Goal: Task Accomplishment & Management: Complete application form

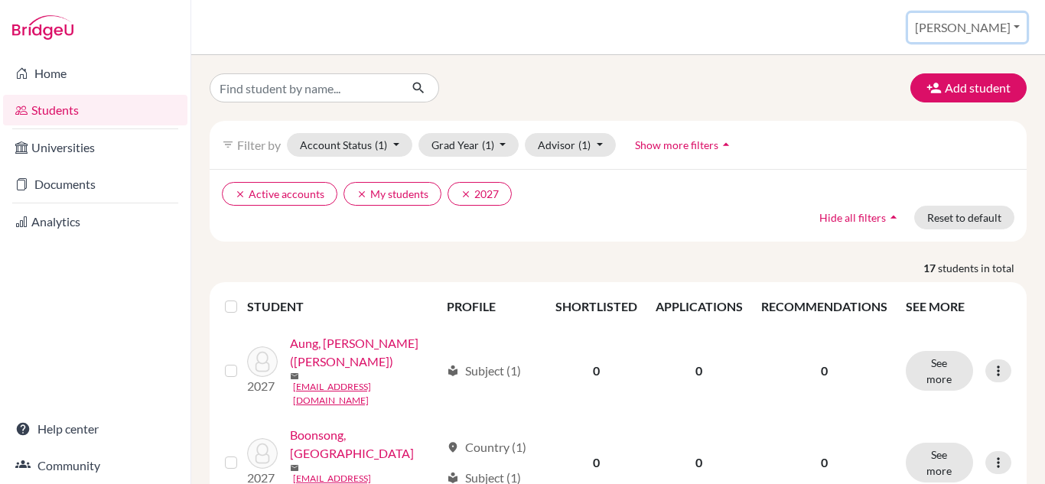
click at [995, 28] on button "[PERSON_NAME]" at bounding box center [967, 27] width 119 height 29
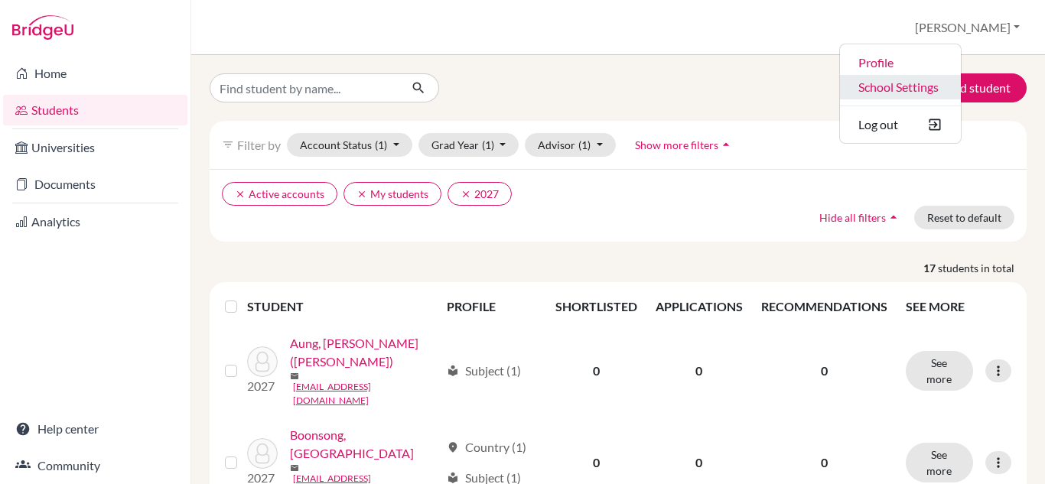
click at [956, 87] on link "School Settings" at bounding box center [900, 87] width 121 height 24
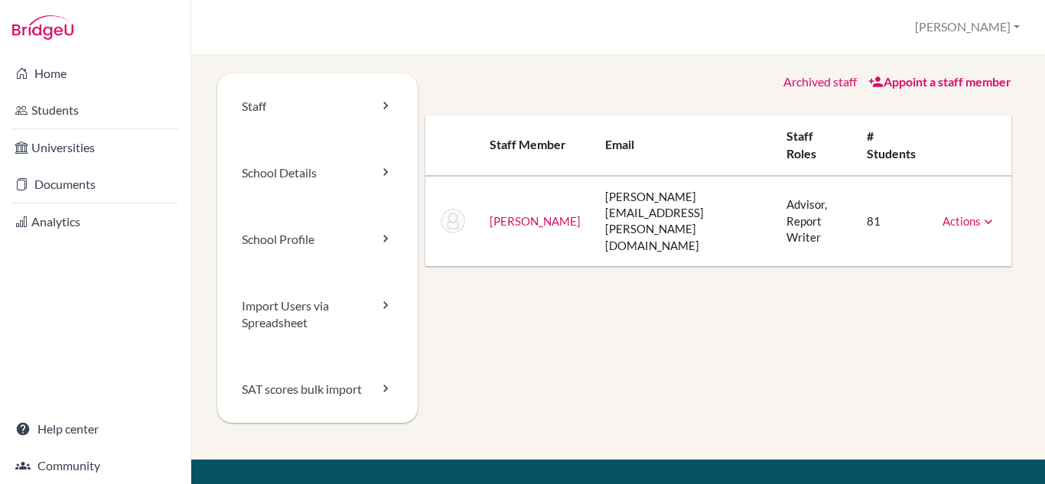
click at [228, 58] on div "Staff School Details School Profile Import Users via Spreadsheet SAT scores bul…" at bounding box center [618, 269] width 854 height 429
click at [73, 70] on link "Home" at bounding box center [95, 73] width 184 height 31
click at [997, 24] on button "[PERSON_NAME]" at bounding box center [967, 27] width 119 height 28
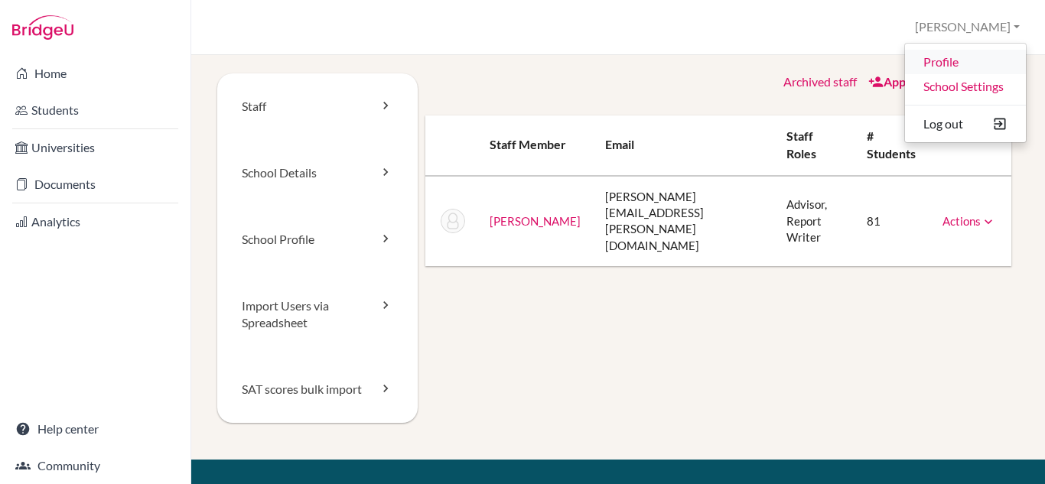
click at [942, 62] on link "Profile" at bounding box center [965, 62] width 121 height 24
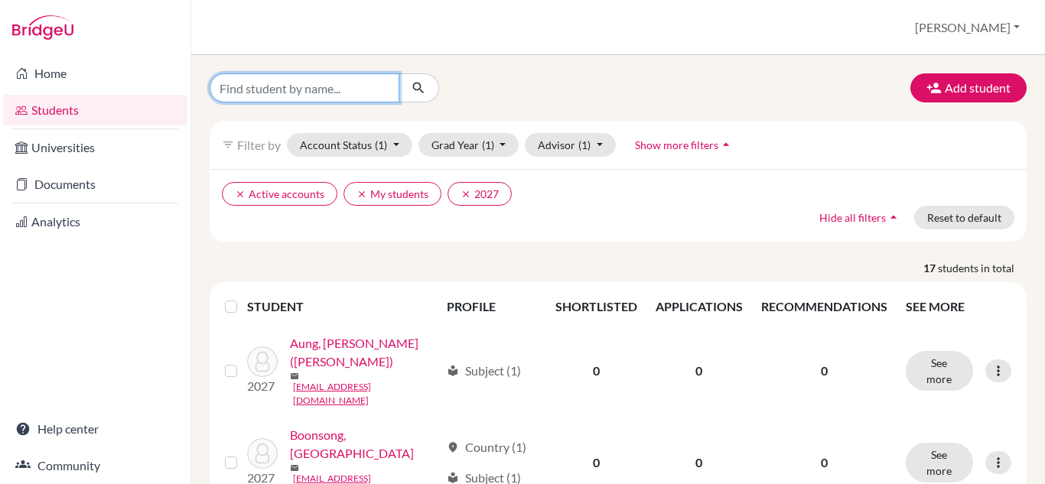
click at [335, 83] on input "Find student by name..." at bounding box center [305, 87] width 190 height 29
click at [998, 25] on button "[PERSON_NAME]" at bounding box center [967, 27] width 119 height 29
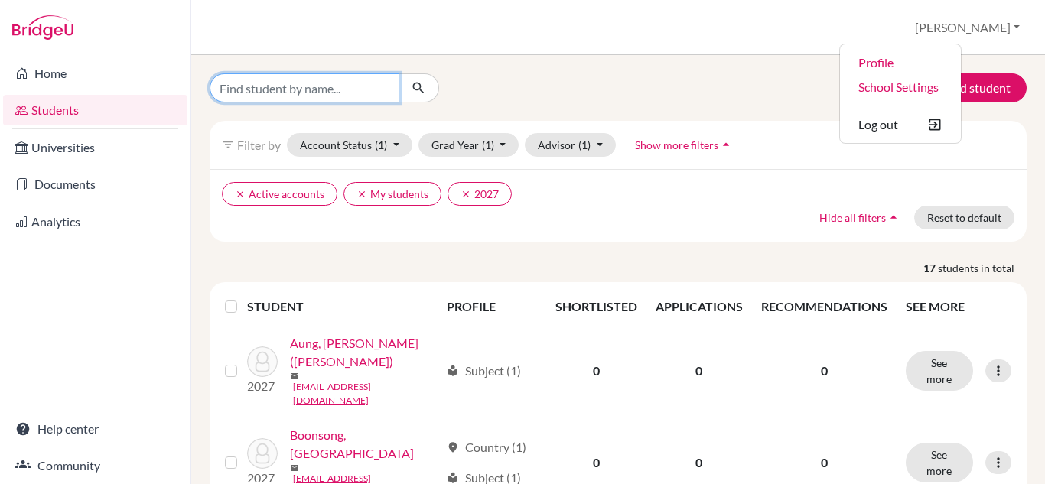
click at [282, 90] on input "Find student by name..." at bounding box center [305, 87] width 190 height 29
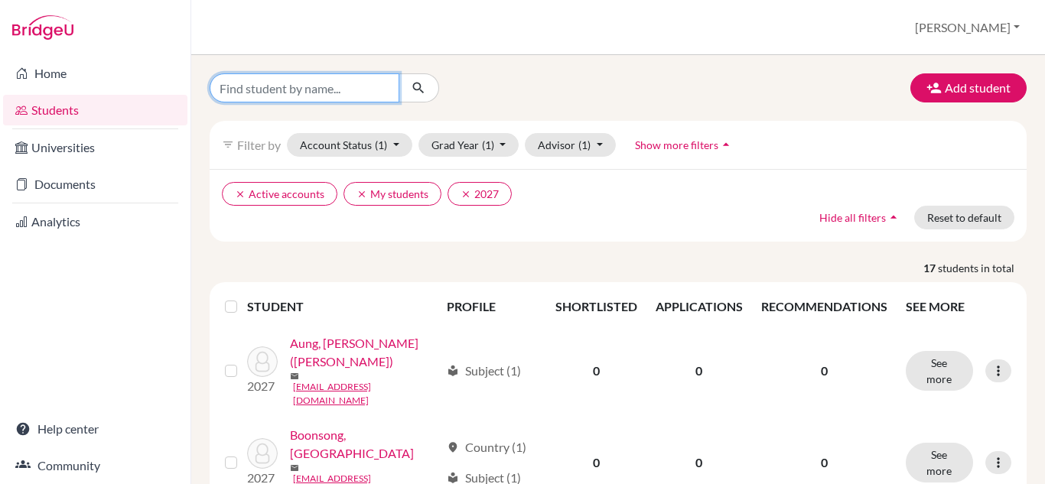
type input "[PERSON_NAME]"
click at [409, 73] on div "anna Add student filter_list Filter by Account Status (1) Active accounts done …" at bounding box center [618, 269] width 854 height 429
click at [416, 86] on icon "submit" at bounding box center [418, 87] width 15 height 15
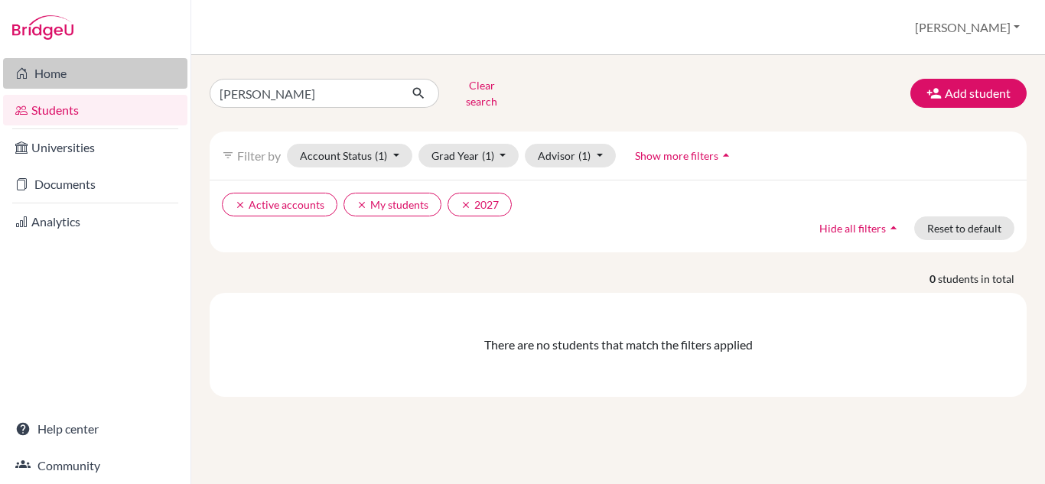
click at [47, 74] on link "Home" at bounding box center [95, 73] width 184 height 31
click at [57, 69] on link "Home" at bounding box center [95, 73] width 184 height 31
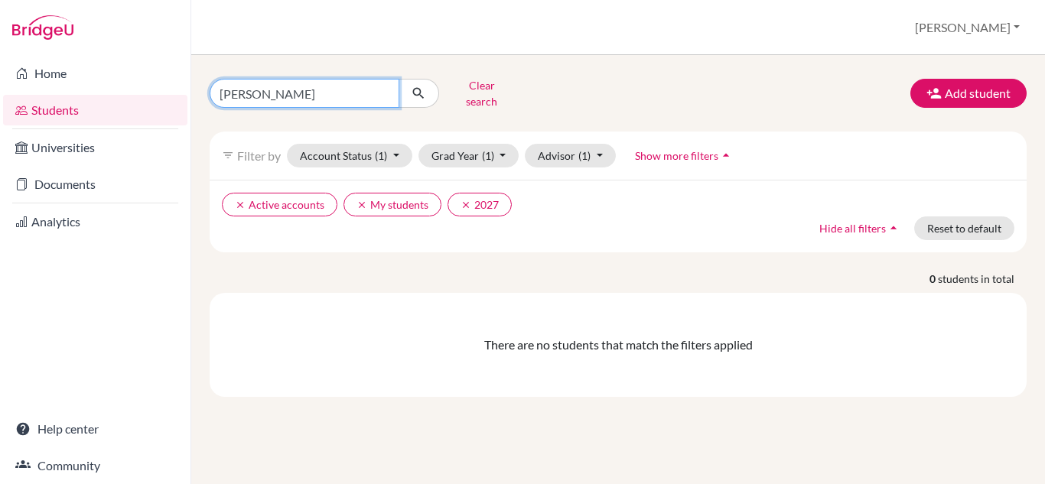
click at [313, 86] on input "[PERSON_NAME]" at bounding box center [305, 93] width 190 height 29
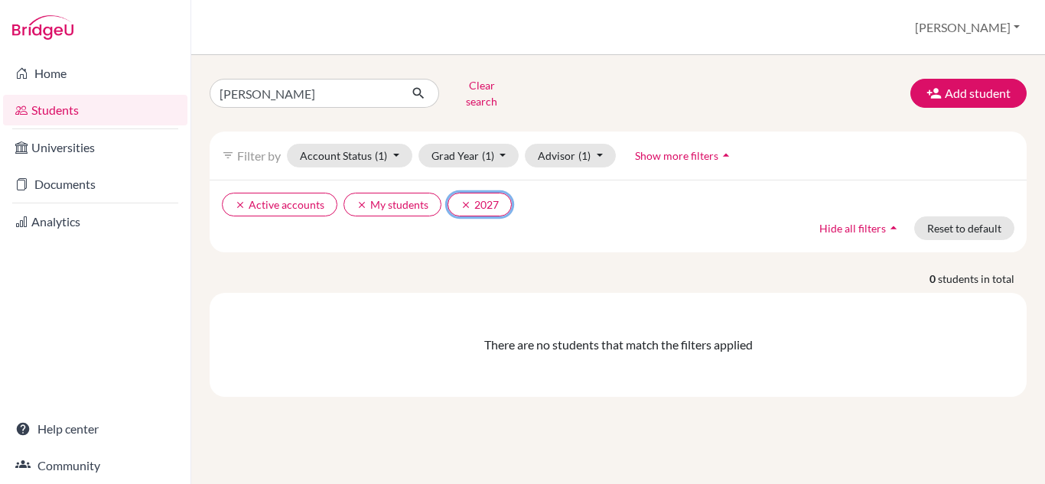
click at [466, 200] on icon "clear" at bounding box center [466, 205] width 11 height 11
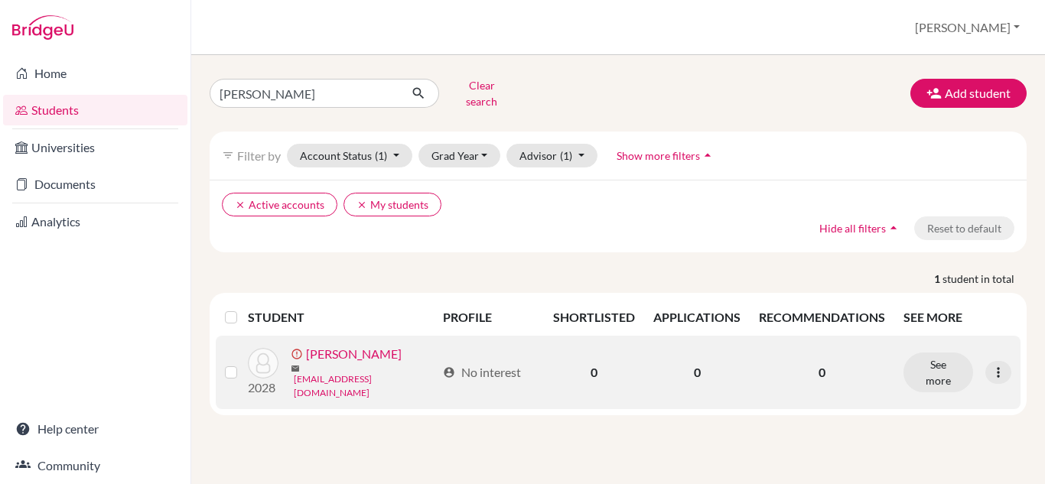
click at [340, 373] on link "annalipingchen@yahoo.com" at bounding box center [365, 387] width 143 height 28
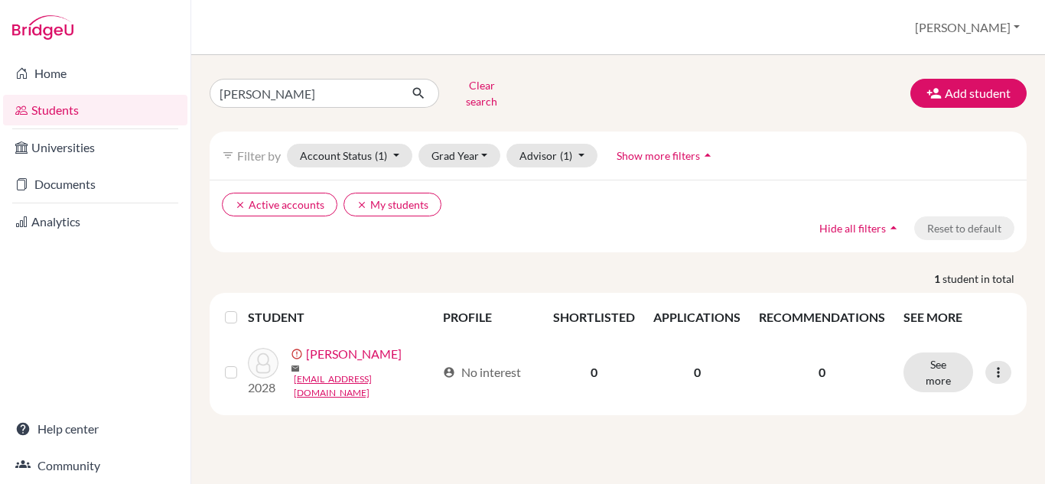
click at [749, 229] on div "clear Active accounts clear My students Hide all filters arrow_drop_up Reset to…" at bounding box center [618, 216] width 817 height 73
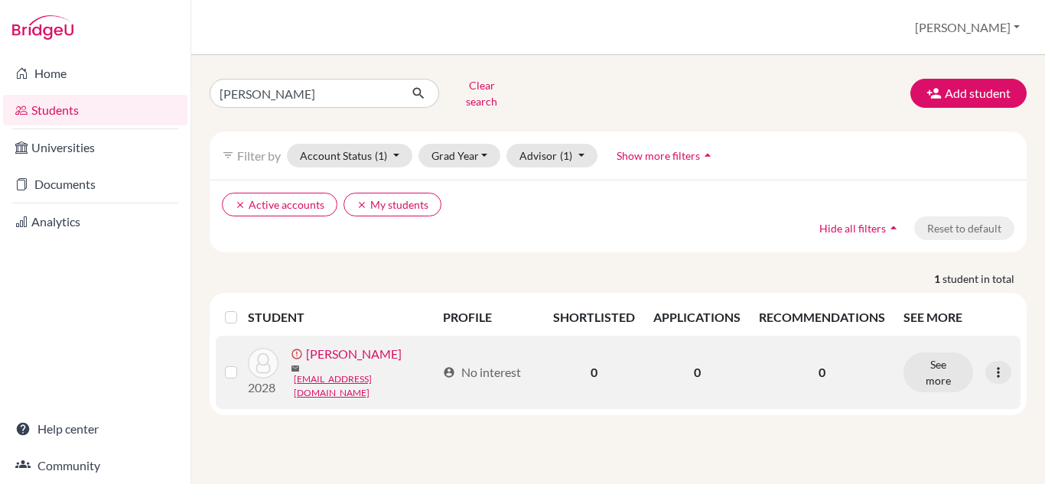
click at [334, 353] on link "[PERSON_NAME]" at bounding box center [354, 354] width 96 height 18
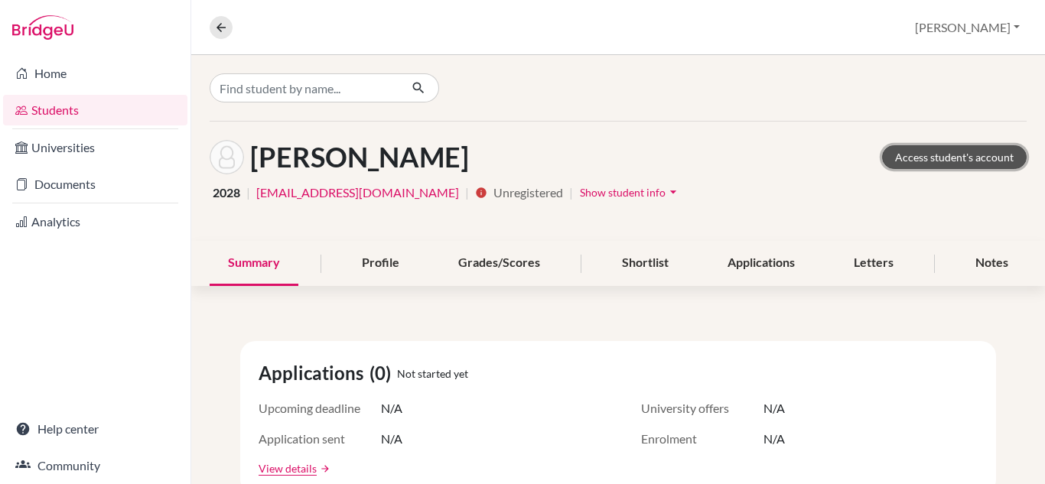
click at [914, 158] on link "Access student's account" at bounding box center [954, 157] width 145 height 24
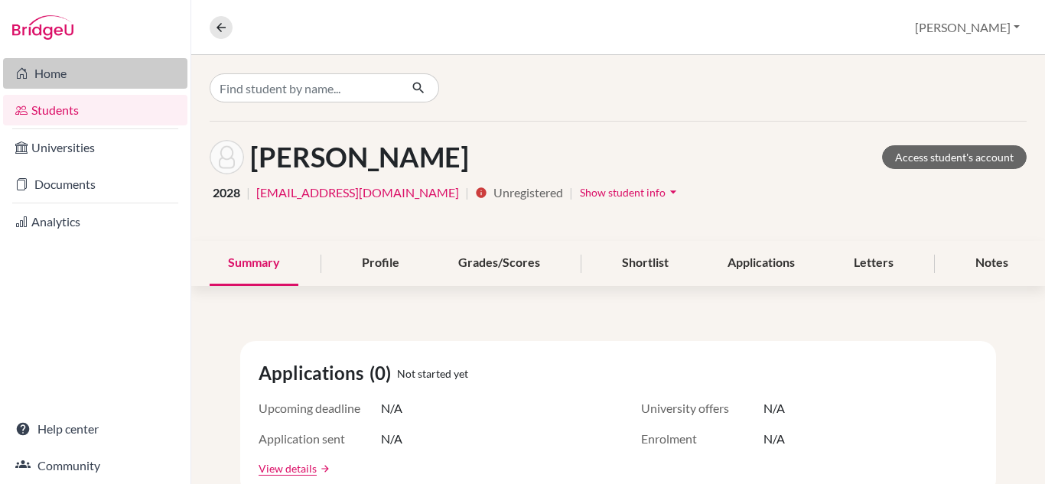
click at [54, 67] on link "Home" at bounding box center [95, 73] width 184 height 31
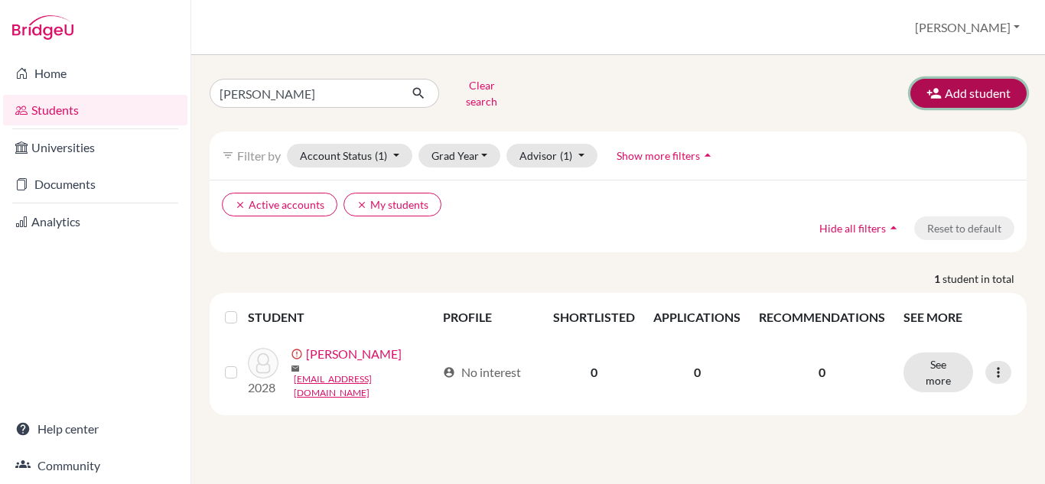
click at [937, 94] on icon "button" at bounding box center [934, 93] width 15 height 15
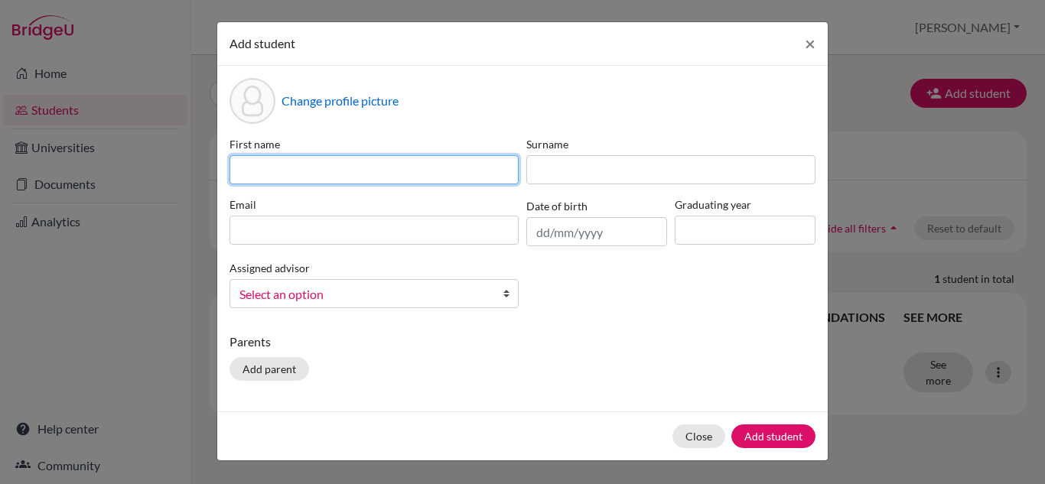
click at [262, 168] on input at bounding box center [374, 169] width 289 height 29
type input "Masarus (Gracy)"
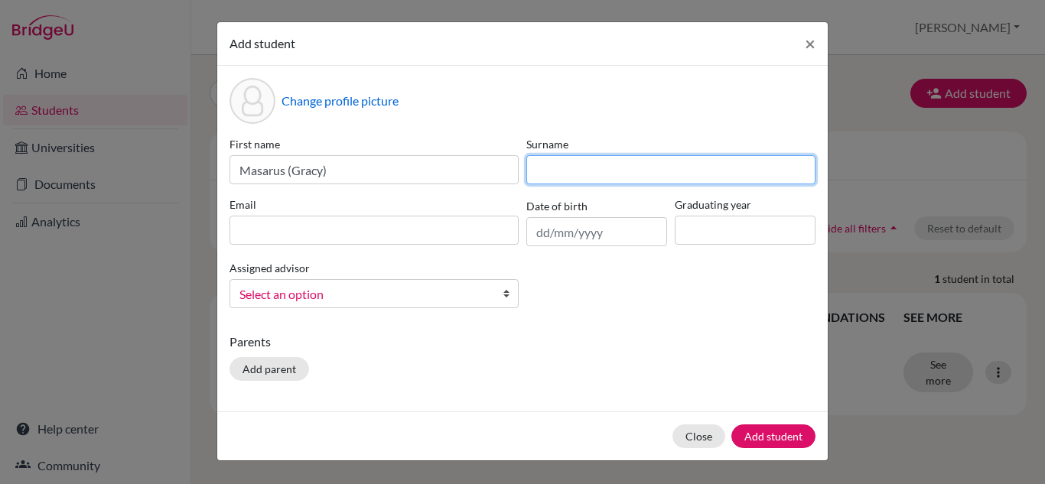
click at [580, 169] on input at bounding box center [670, 169] width 289 height 29
type input "Theerakijwatthana"
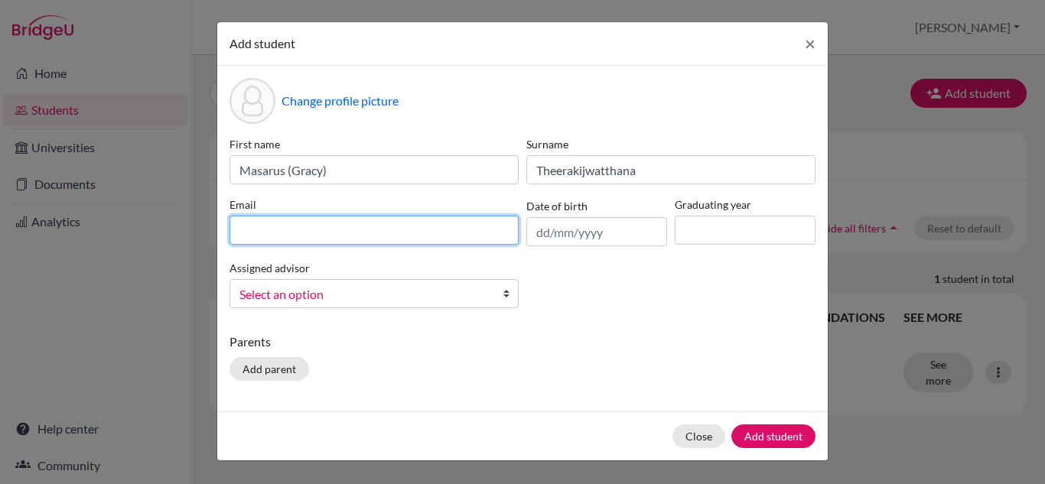
click at [280, 228] on input at bounding box center [374, 230] width 289 height 29
type input "190215@acis.ac.th"
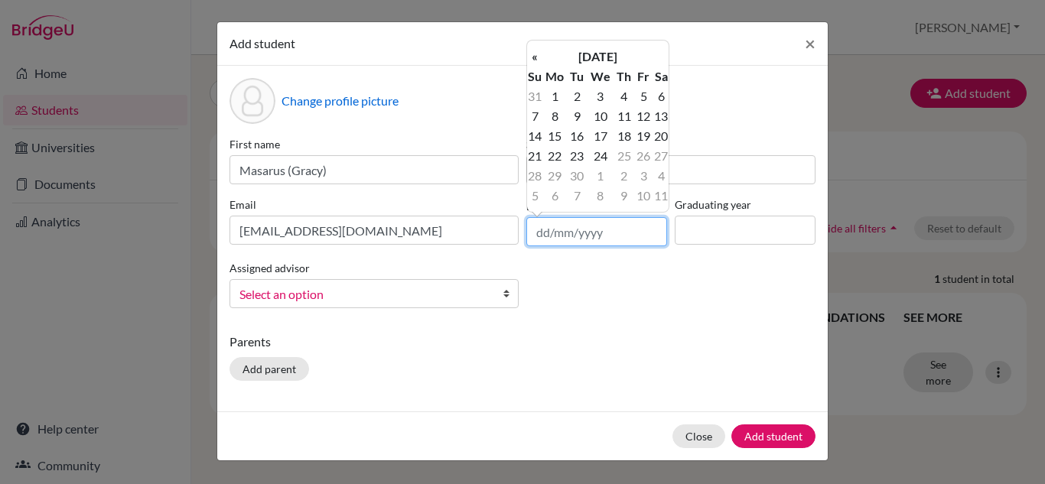
click at [541, 236] on input "text" at bounding box center [596, 231] width 141 height 29
type input "28/10/2010"
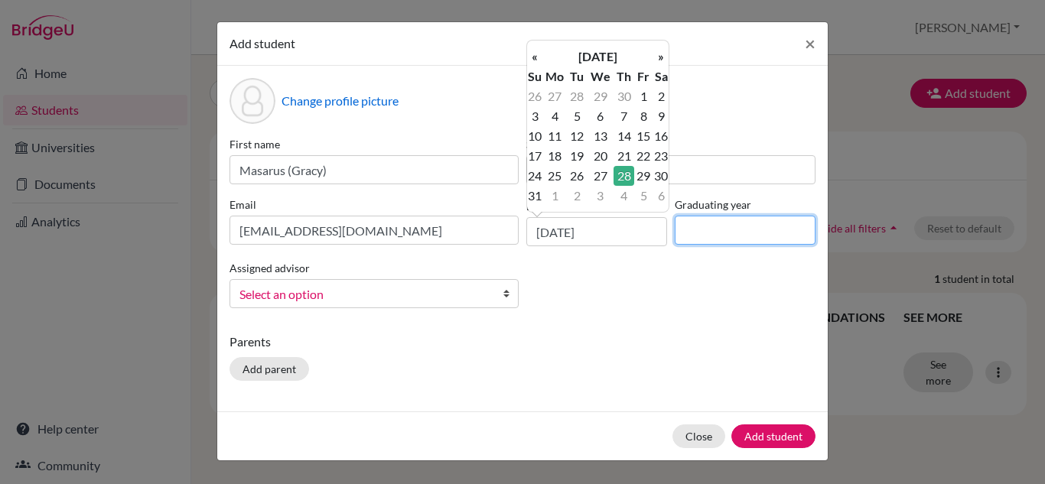
click at [713, 233] on input at bounding box center [745, 230] width 141 height 29
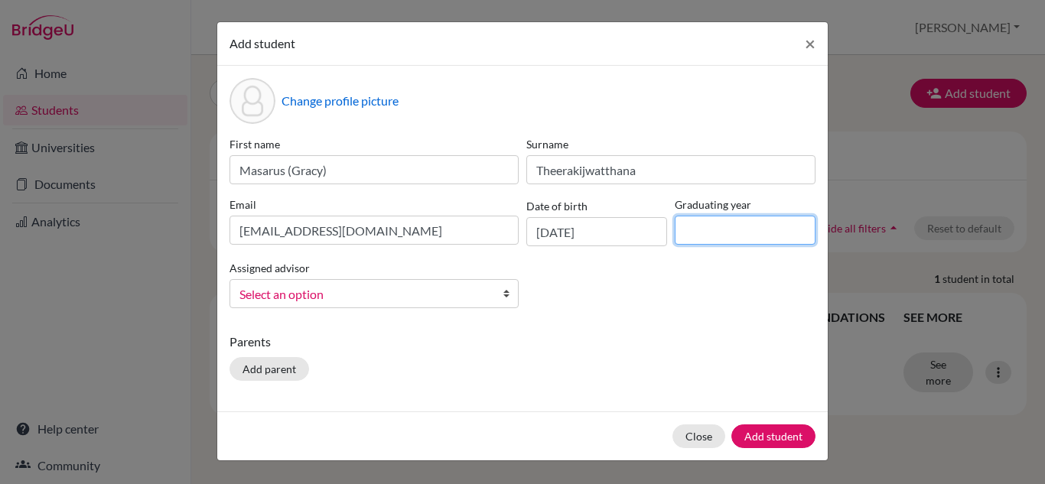
type input "2029"
click at [409, 298] on span "Select an option" at bounding box center [363, 295] width 249 height 20
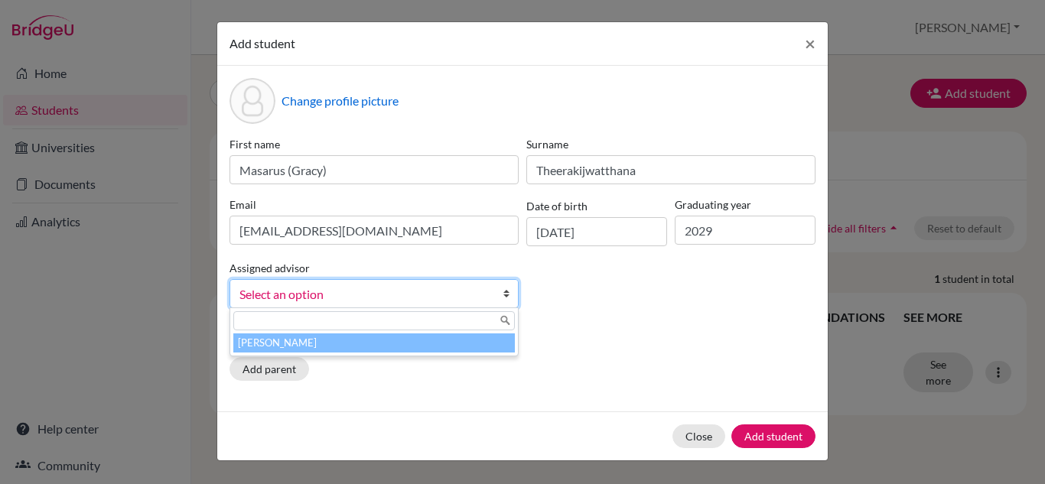
click at [386, 340] on li "Chen, Anna" at bounding box center [374, 343] width 282 height 19
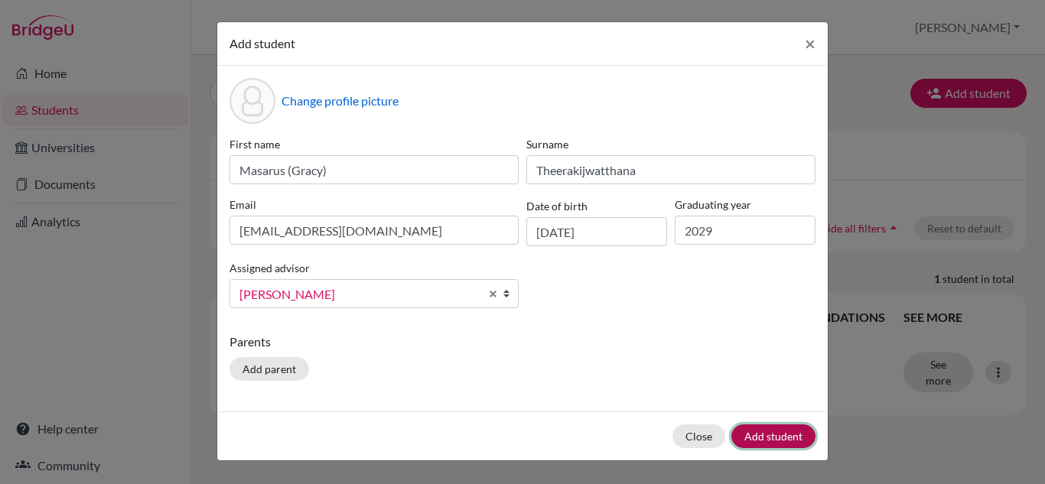
click at [776, 428] on button "Add student" at bounding box center [773, 437] width 84 height 24
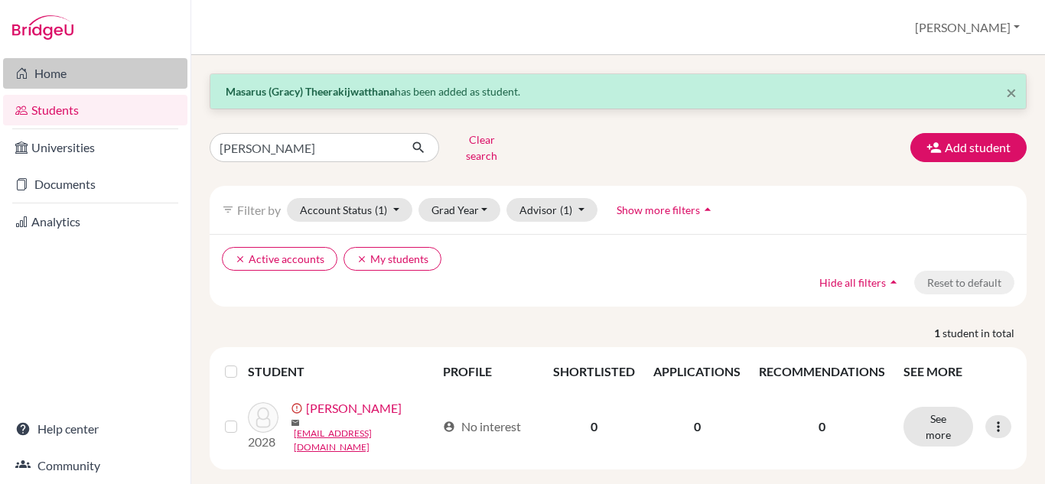
click at [56, 84] on link "Home" at bounding box center [95, 73] width 184 height 31
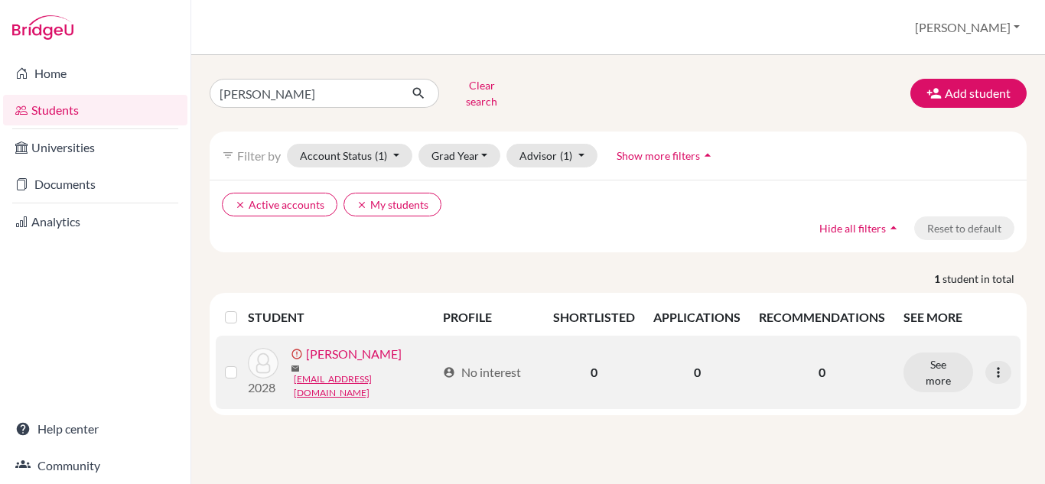
click at [343, 357] on link "Chen, Anna" at bounding box center [354, 354] width 96 height 18
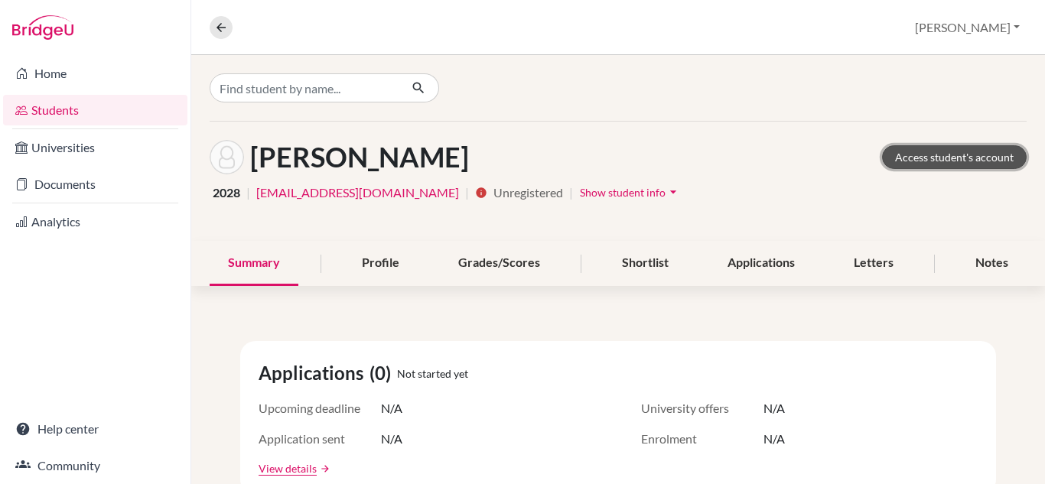
click at [925, 150] on link "Access student's account" at bounding box center [954, 157] width 145 height 24
